Goal: Information Seeking & Learning: Check status

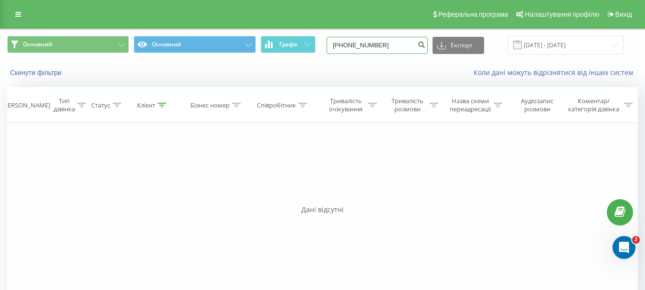
drag, startPoint x: 397, startPoint y: 45, endPoint x: 338, endPoint y: 47, distance: 58.7
click at [338, 47] on input "[PHONE_NUMBER]" at bounding box center [376, 45] width 101 height 17
paste input "97 317 6822"
click at [378, 45] on input "[PHONE_NUMBER]" at bounding box center [376, 45] width 101 height 17
click at [368, 45] on input "+380 97 3176822" at bounding box center [376, 45] width 101 height 17
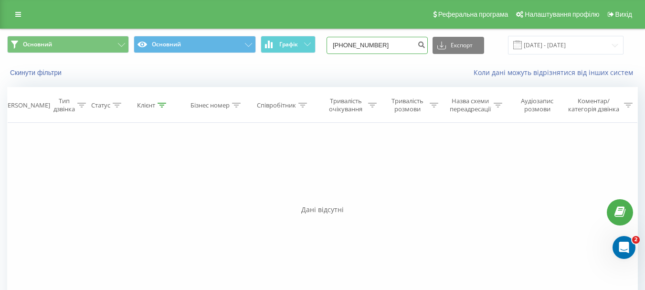
click at [358, 44] on input "+380 973176822" at bounding box center [376, 45] width 101 height 17
type input "[PHONE_NUMBER]"
click at [428, 45] on button "submit" at bounding box center [421, 45] width 13 height 17
